Goal: Task Accomplishment & Management: Manage account settings

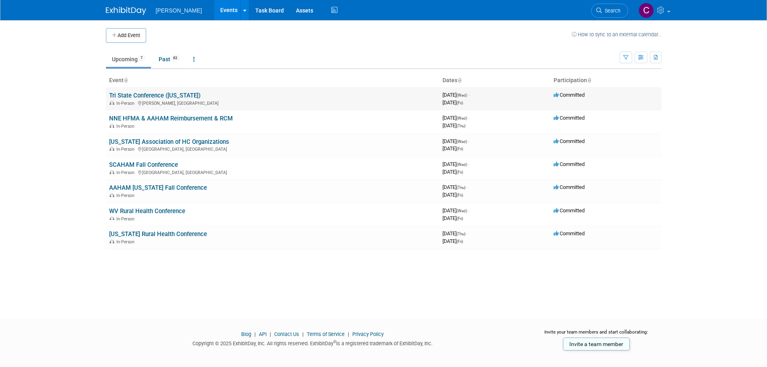
click at [156, 95] on link "Tri State Conference ([US_STATE])" at bounding box center [154, 95] width 91 height 7
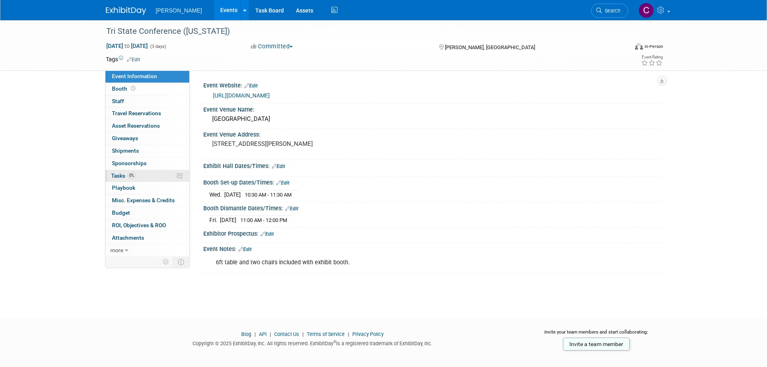
click at [118, 176] on span "Tasks 0%" at bounding box center [123, 175] width 25 height 6
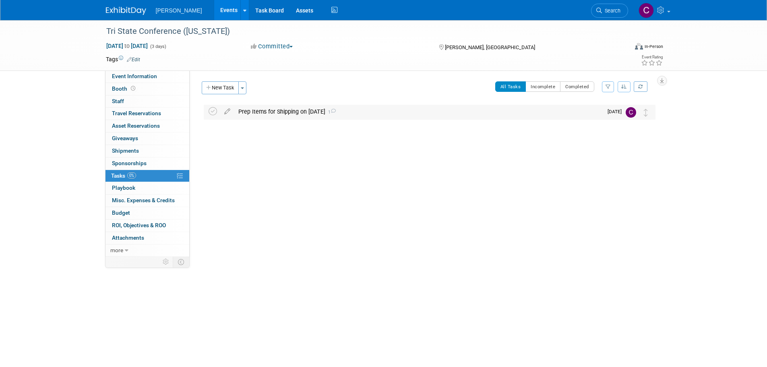
click at [289, 107] on div "Prep Items for Shipping on [DATE] 1" at bounding box center [418, 112] width 368 height 14
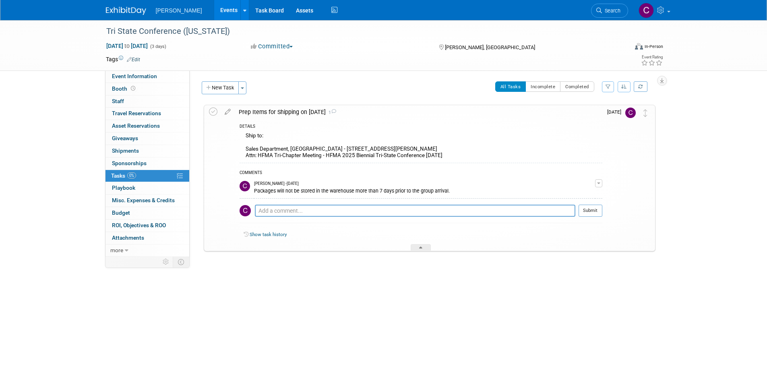
click at [694, 209] on div "Tri State Conference ([US_STATE]) [DATE] to [DATE] (3 days) [DATE] to [DATE] Co…" at bounding box center [383, 162] width 767 height 284
click at [596, 277] on div "Tri State Conference ([US_STATE]) [PERSON_NAME], IN [DATE] to [DATE] (Going) Pr…" at bounding box center [428, 194] width 456 height 180
drag, startPoint x: 671, startPoint y: 191, endPoint x: 625, endPoint y: 287, distance: 106.8
click at [625, 287] on div "Tri State Conference ([US_STATE]) [DATE] to [DATE] (3 days) [DATE] to [DATE] Co…" at bounding box center [383, 162] width 767 height 284
click at [128, 91] on span "Booth" at bounding box center [124, 88] width 25 height 6
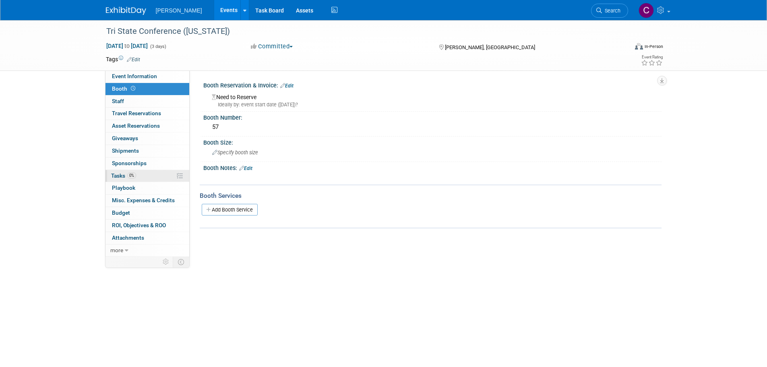
click at [122, 177] on span "Tasks 0%" at bounding box center [123, 175] width 25 height 6
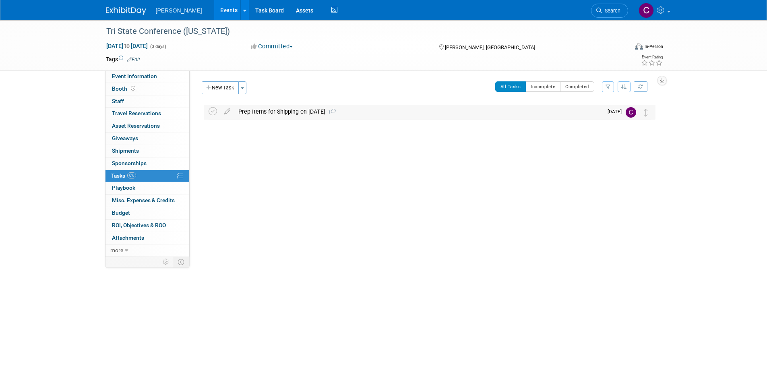
click at [274, 114] on div "Prep Items for Shipping on [DATE] 1" at bounding box center [418, 112] width 368 height 14
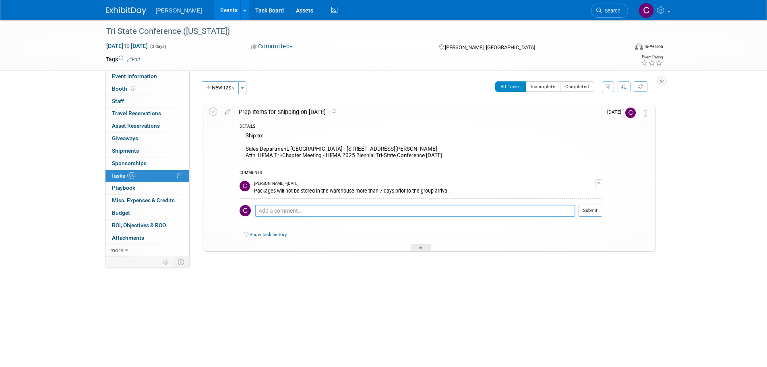
click at [296, 209] on textarea at bounding box center [415, 211] width 321 height 12
paste textarea "Booths can be shipped to: [GEOGRAPHIC_DATA] [STREET_ADDRESS][PERSON_NAME] Attn:…"
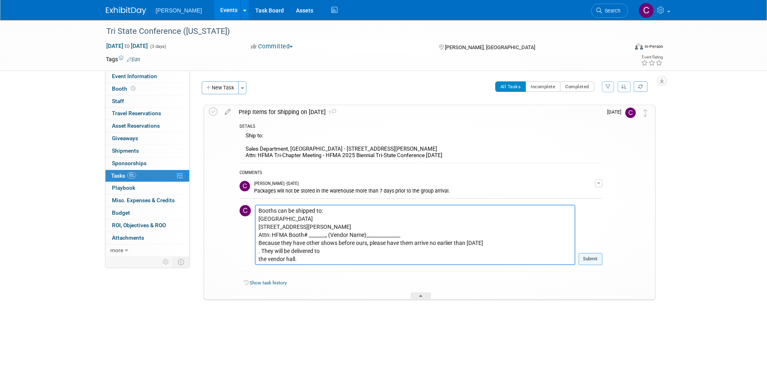
type textarea "Booths can be shipped to: [GEOGRAPHIC_DATA] [STREET_ADDRESS][PERSON_NAME] Attn:…"
click at [596, 257] on button "Submit" at bounding box center [591, 259] width 24 height 12
